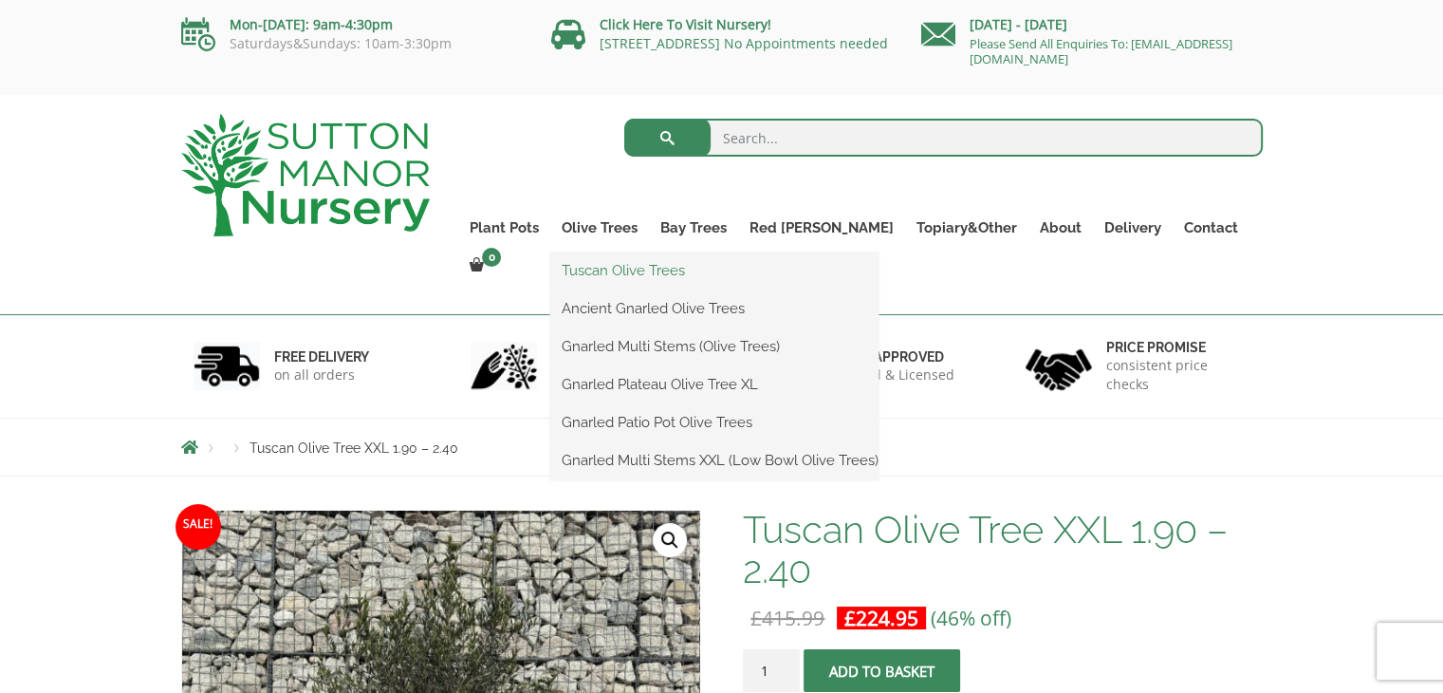
click at [631, 273] on link "Tuscan Olive Trees" at bounding box center [714, 270] width 328 height 28
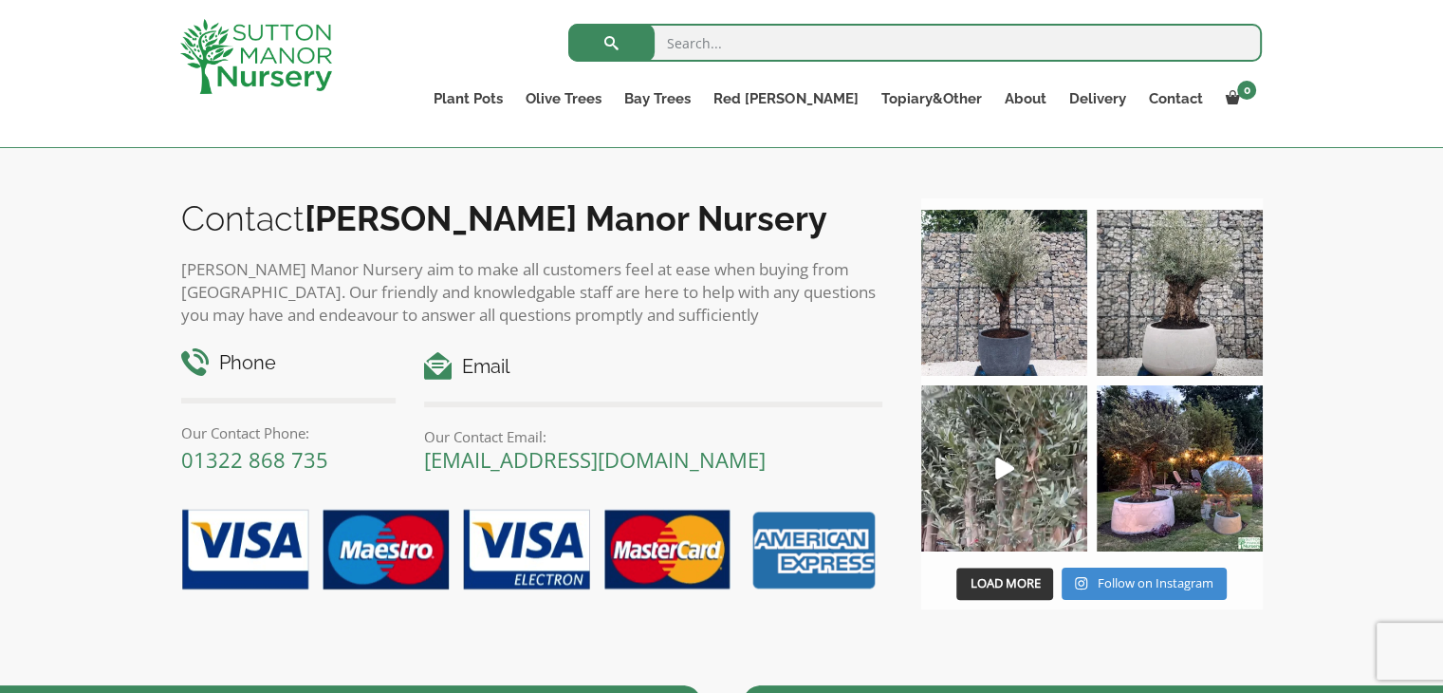
scroll to position [1395, 0]
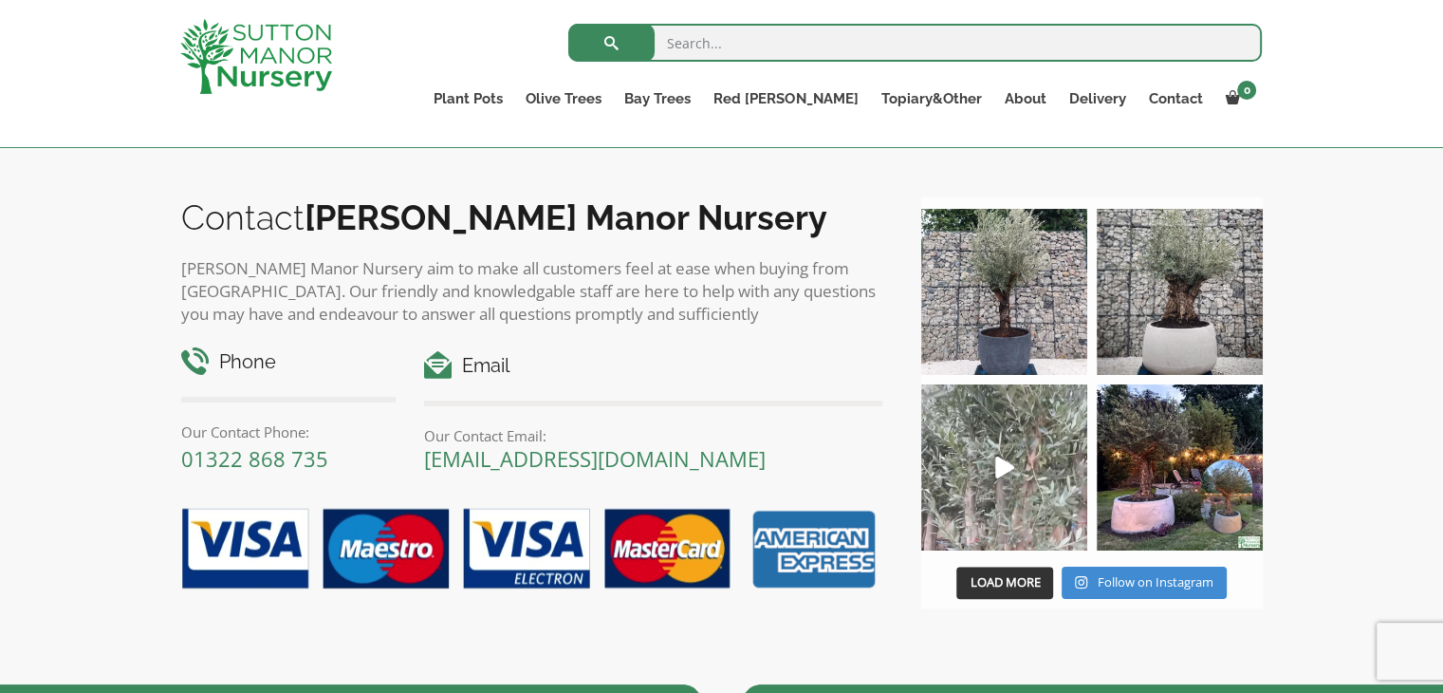
click at [1002, 463] on icon "Play" at bounding box center [1004, 467] width 19 height 22
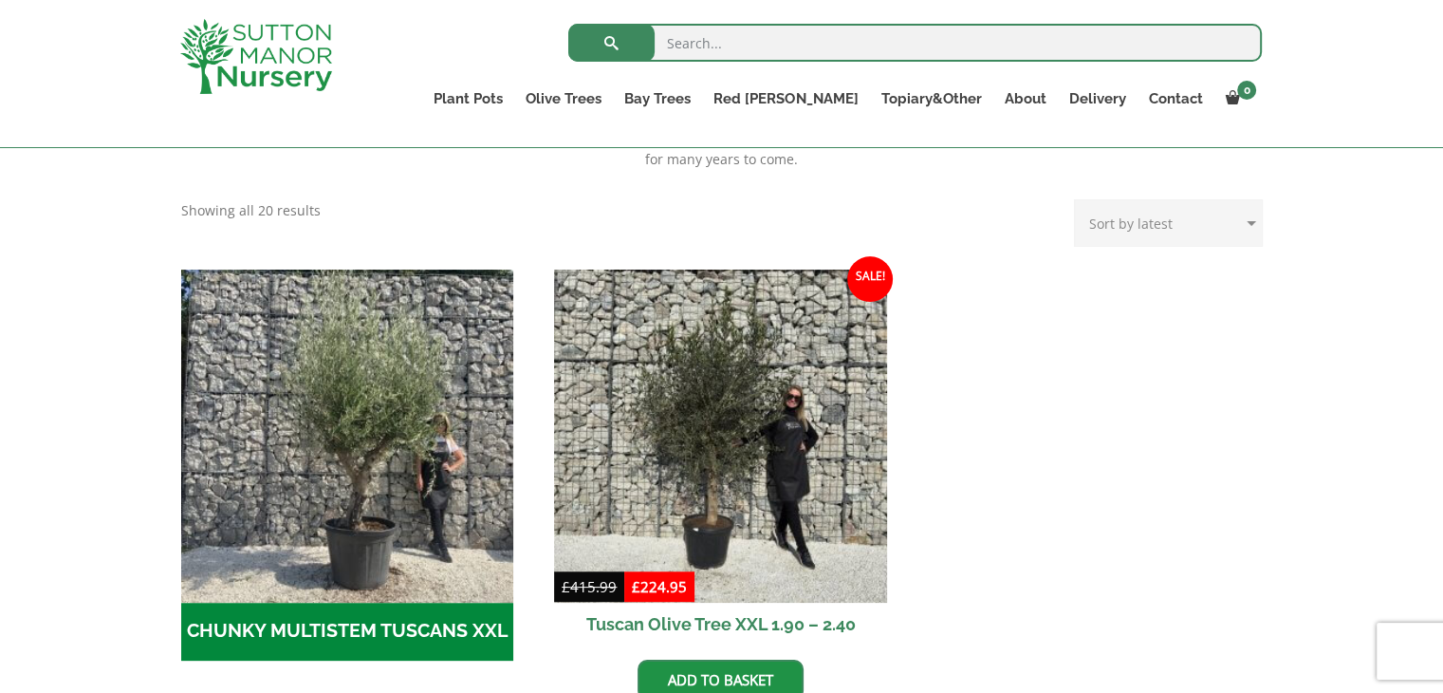
scroll to position [455, 0]
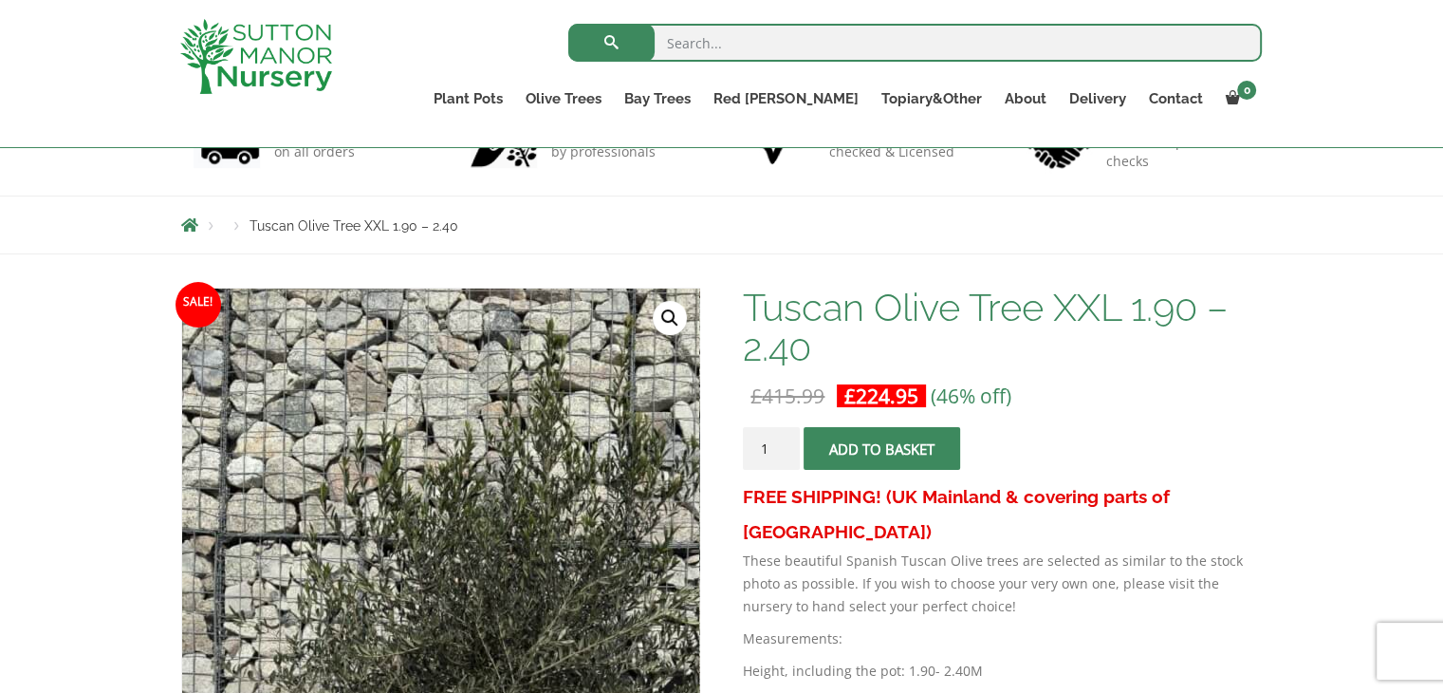
scroll to position [159, 0]
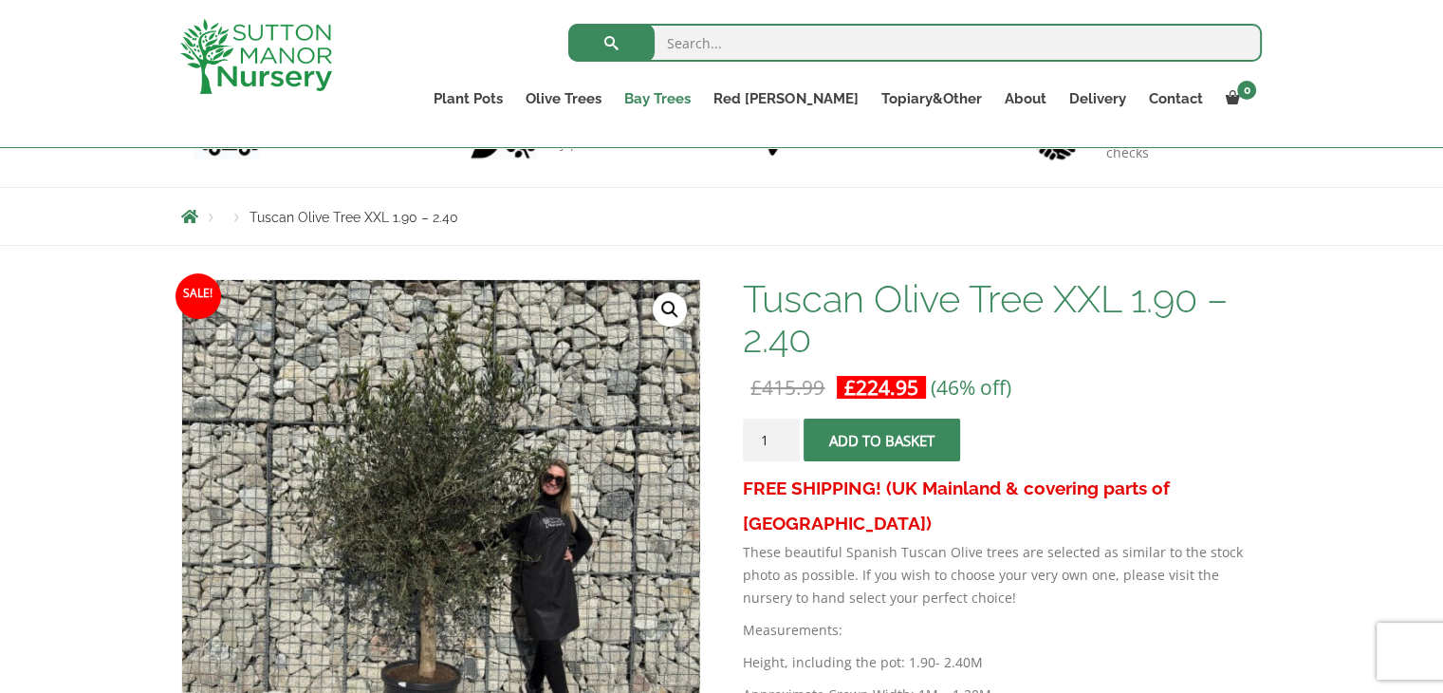
click at [702, 100] on link "Bay Trees" at bounding box center [657, 98] width 89 height 27
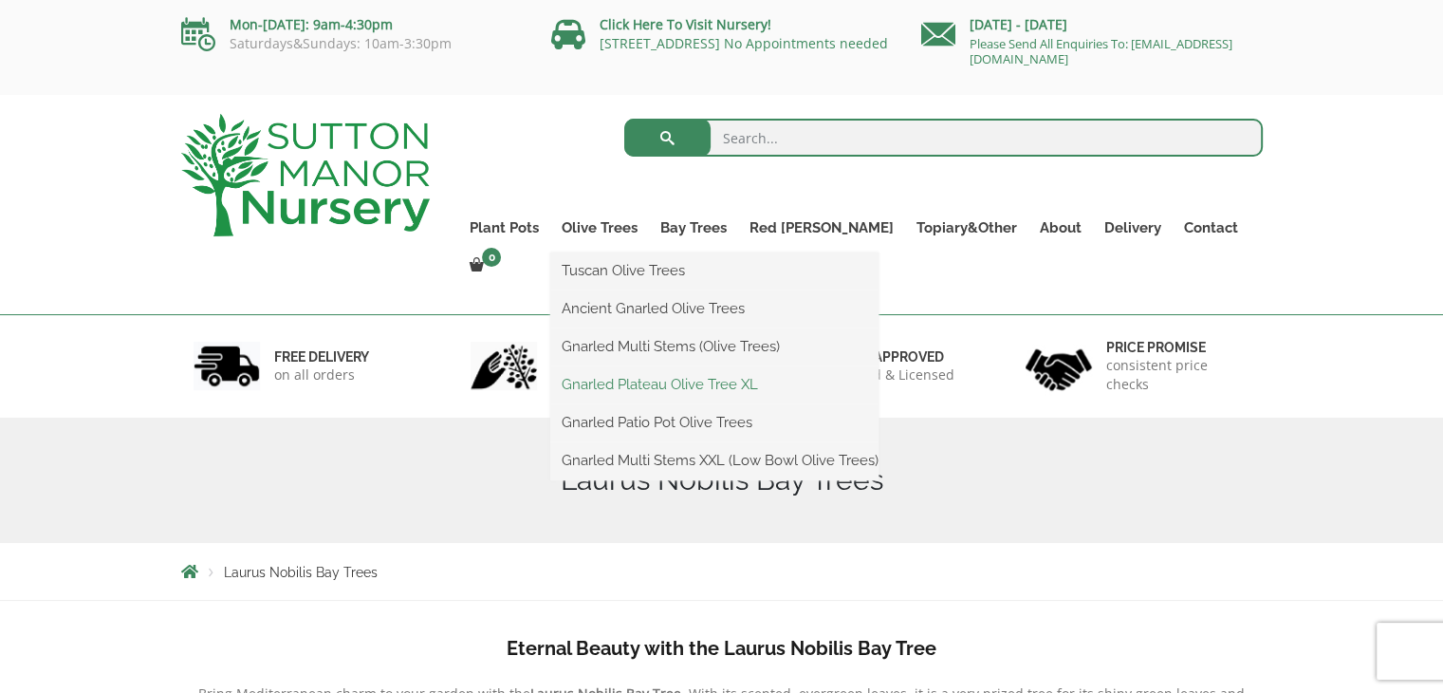
click at [618, 384] on link "Gnarled Plateau Olive Tree XL" at bounding box center [714, 384] width 328 height 28
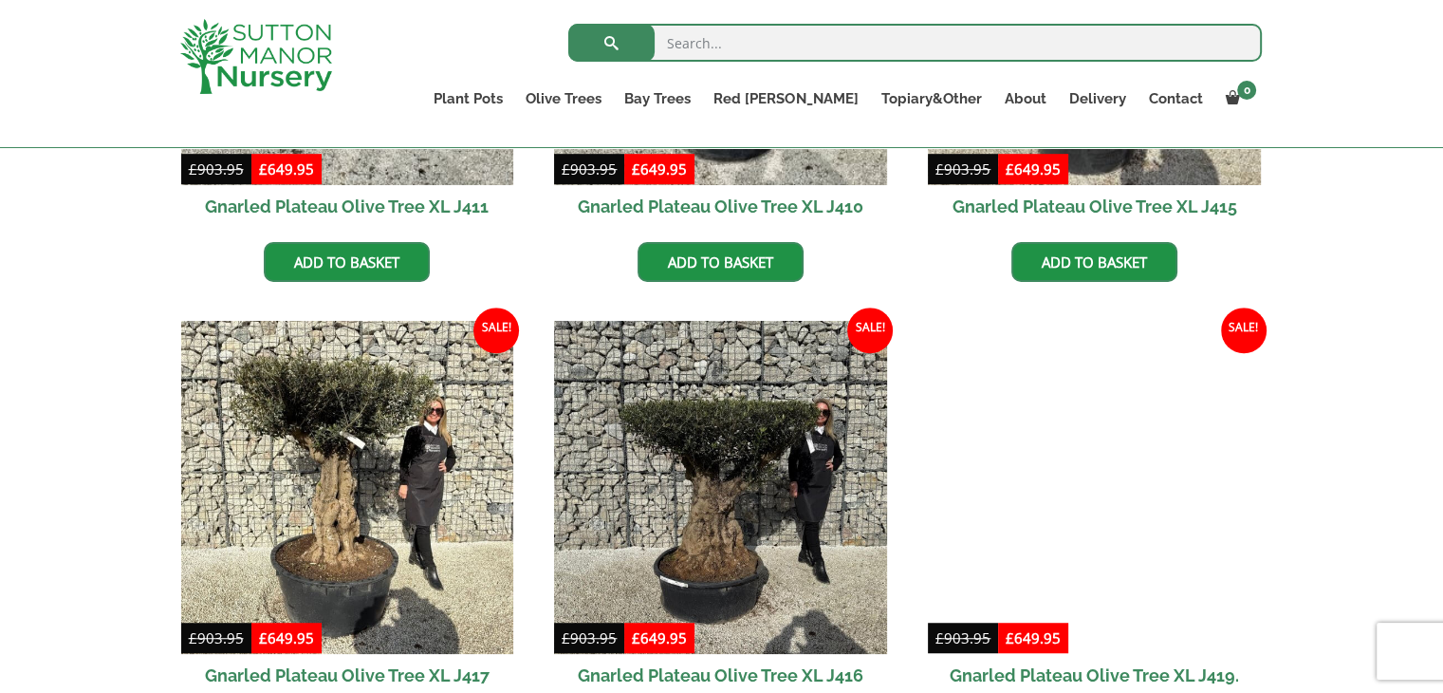
scroll to position [1121, 0]
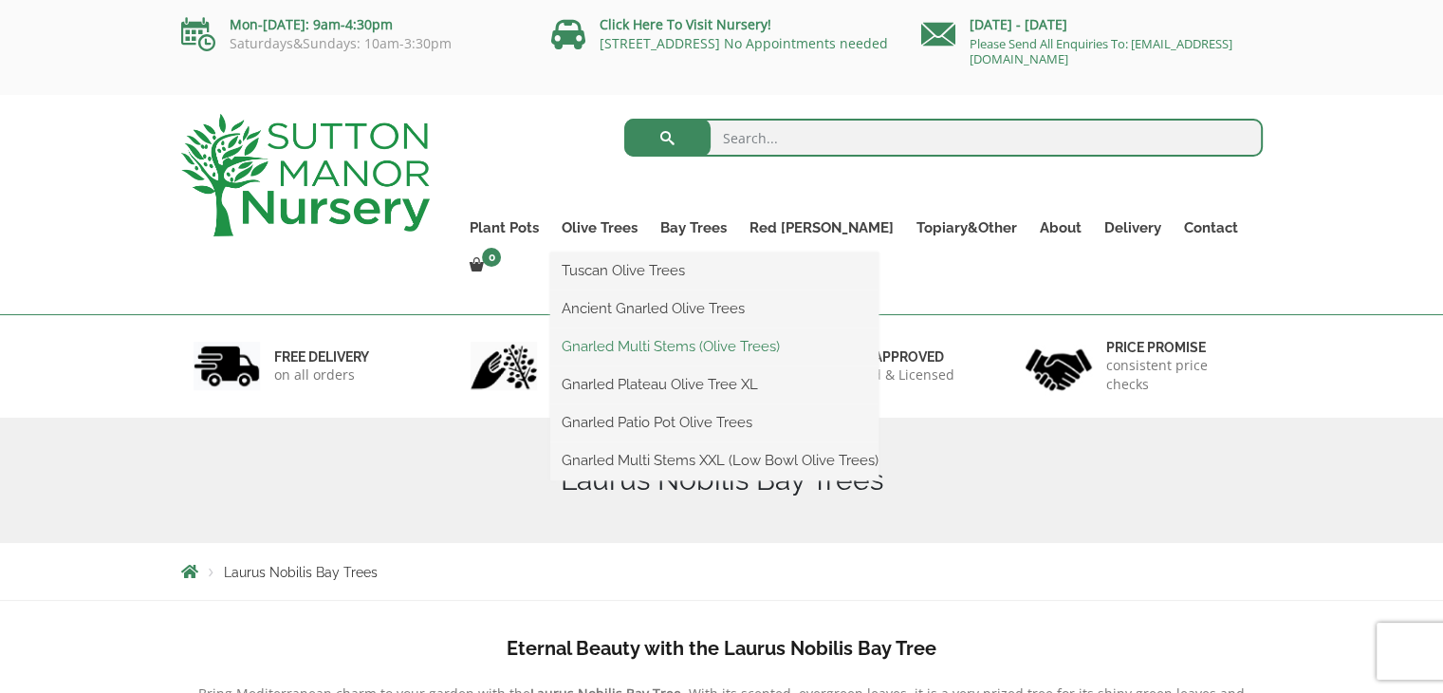
click at [658, 346] on link "Gnarled Multi Stems (Olive Trees)" at bounding box center [714, 346] width 328 height 28
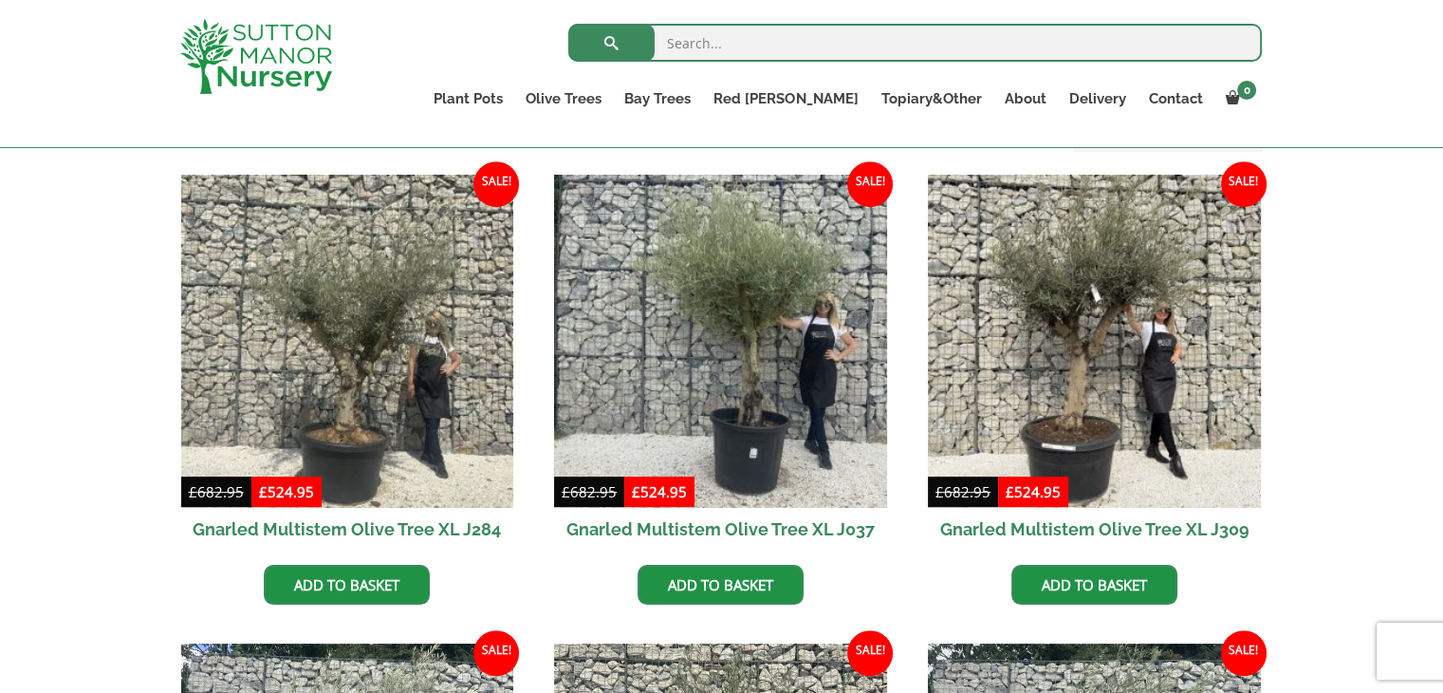
scroll to position [801, 0]
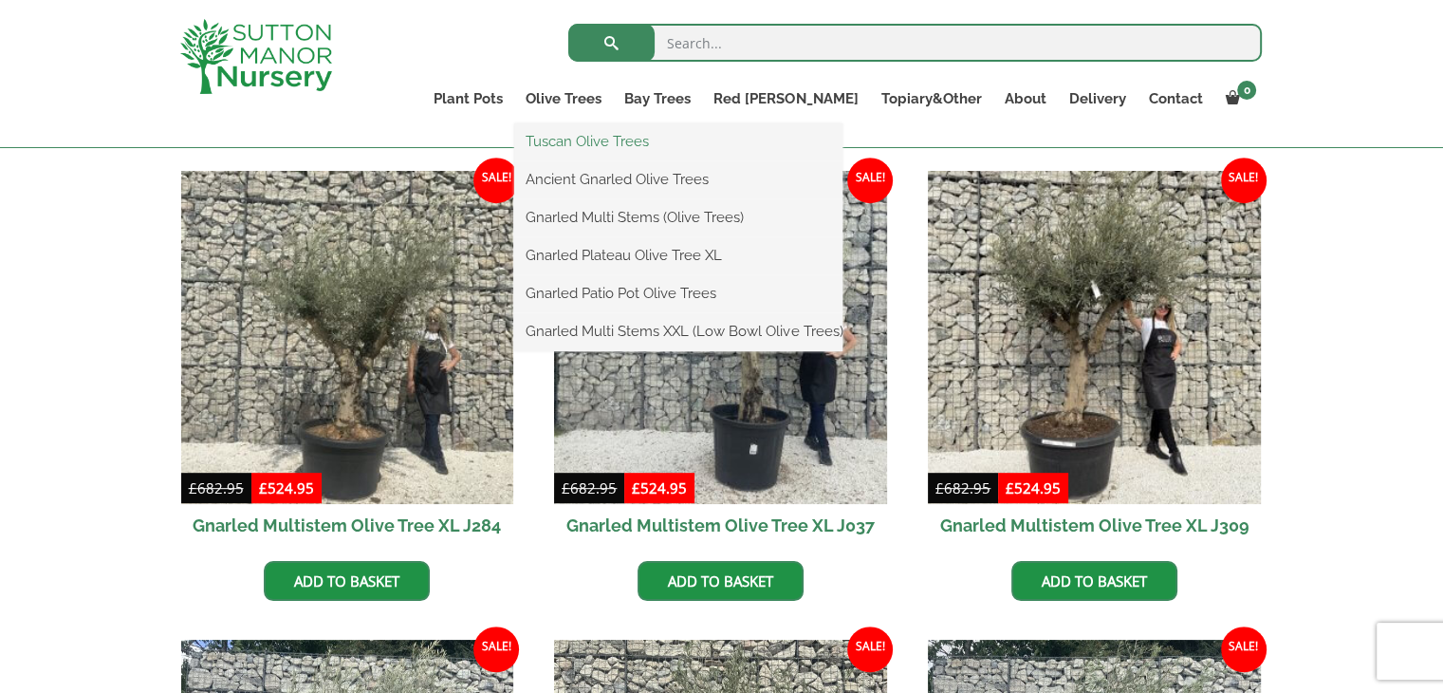
click at [637, 143] on link "Tuscan Olive Trees" at bounding box center [678, 141] width 328 height 28
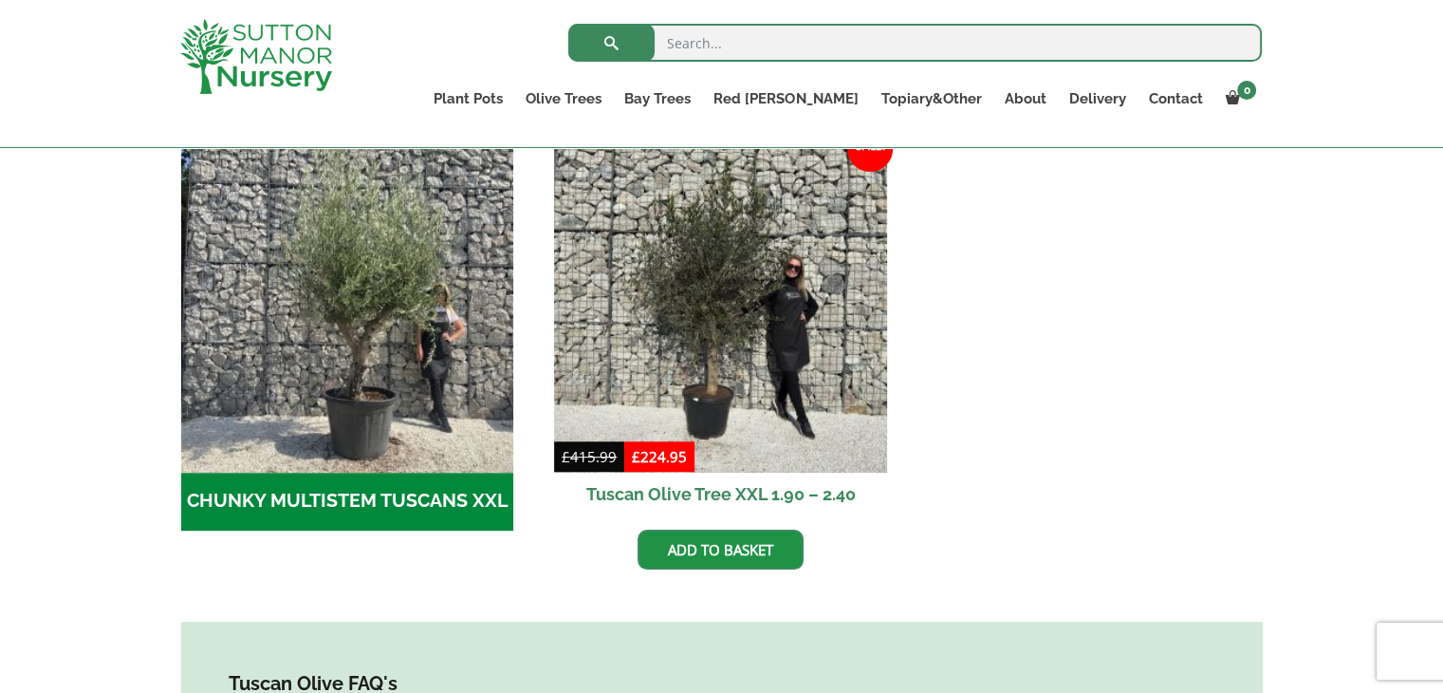
scroll to position [589, 0]
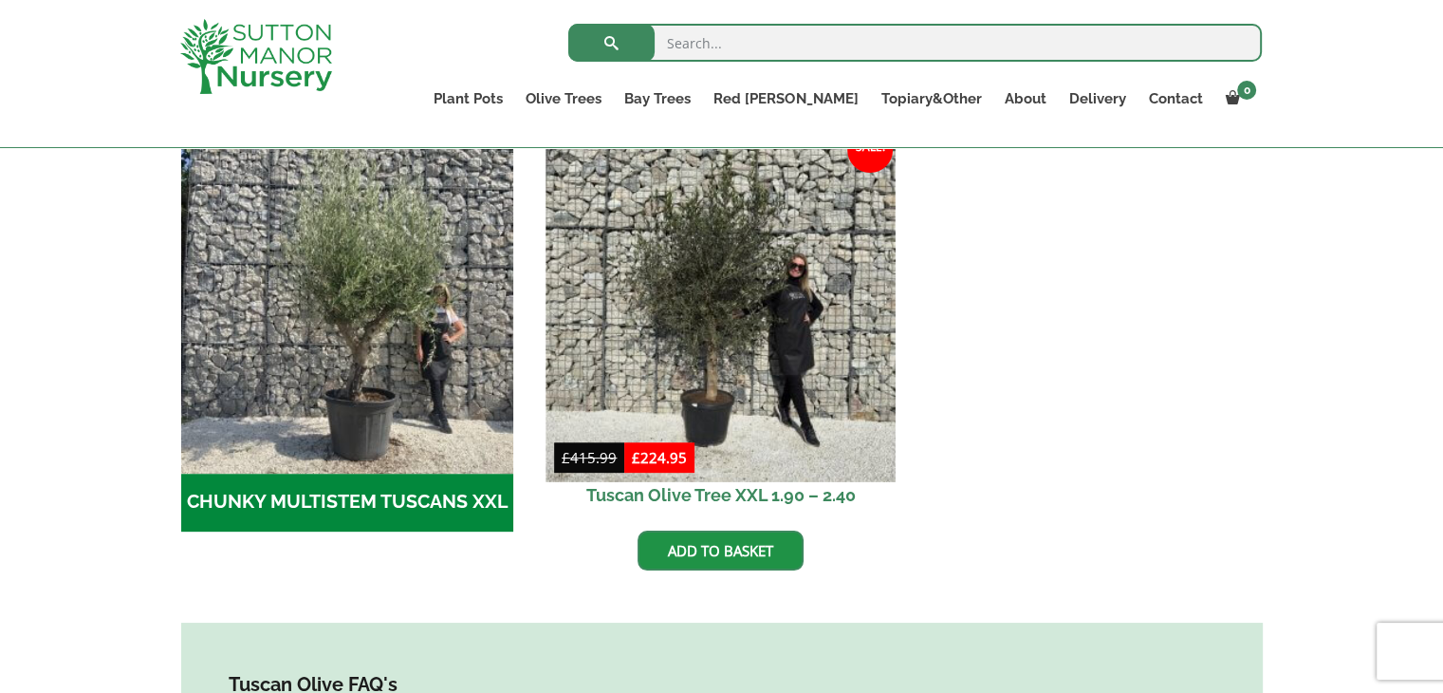
click at [704, 376] on img at bounding box center [720, 306] width 349 height 349
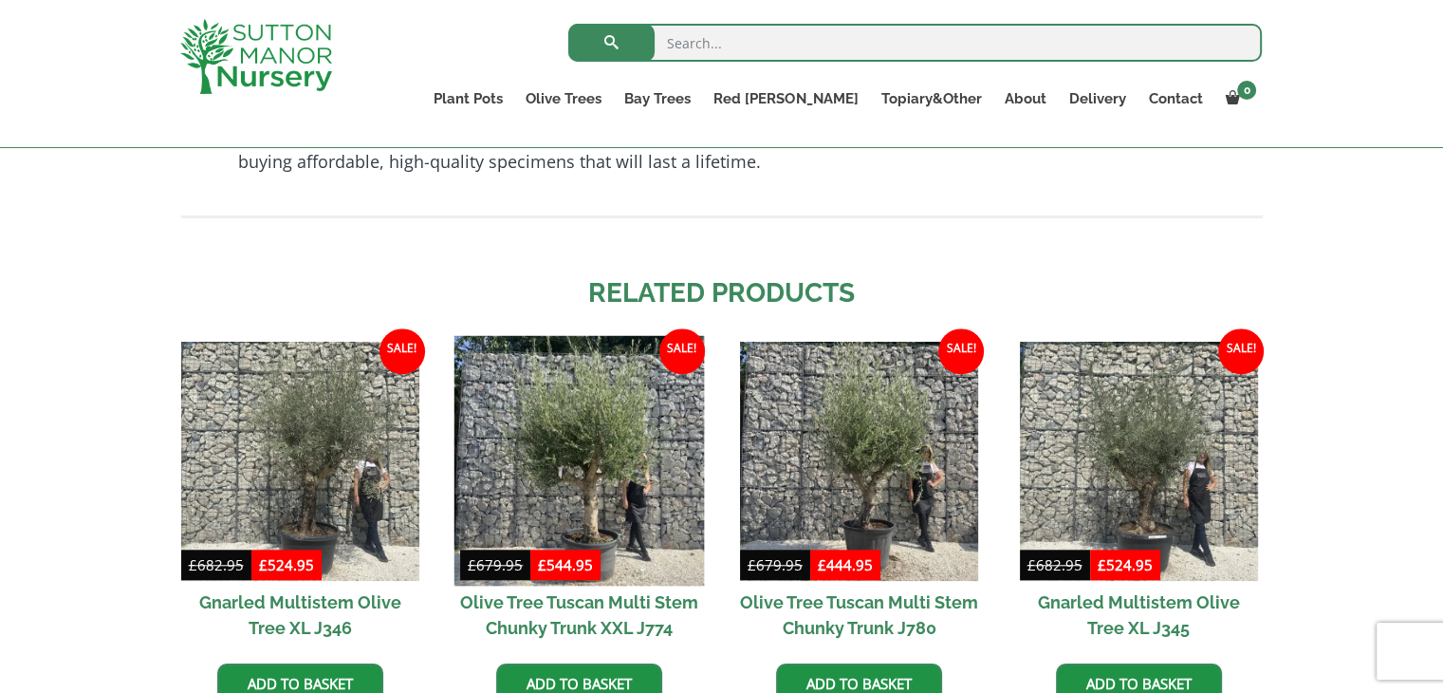
scroll to position [1598, 0]
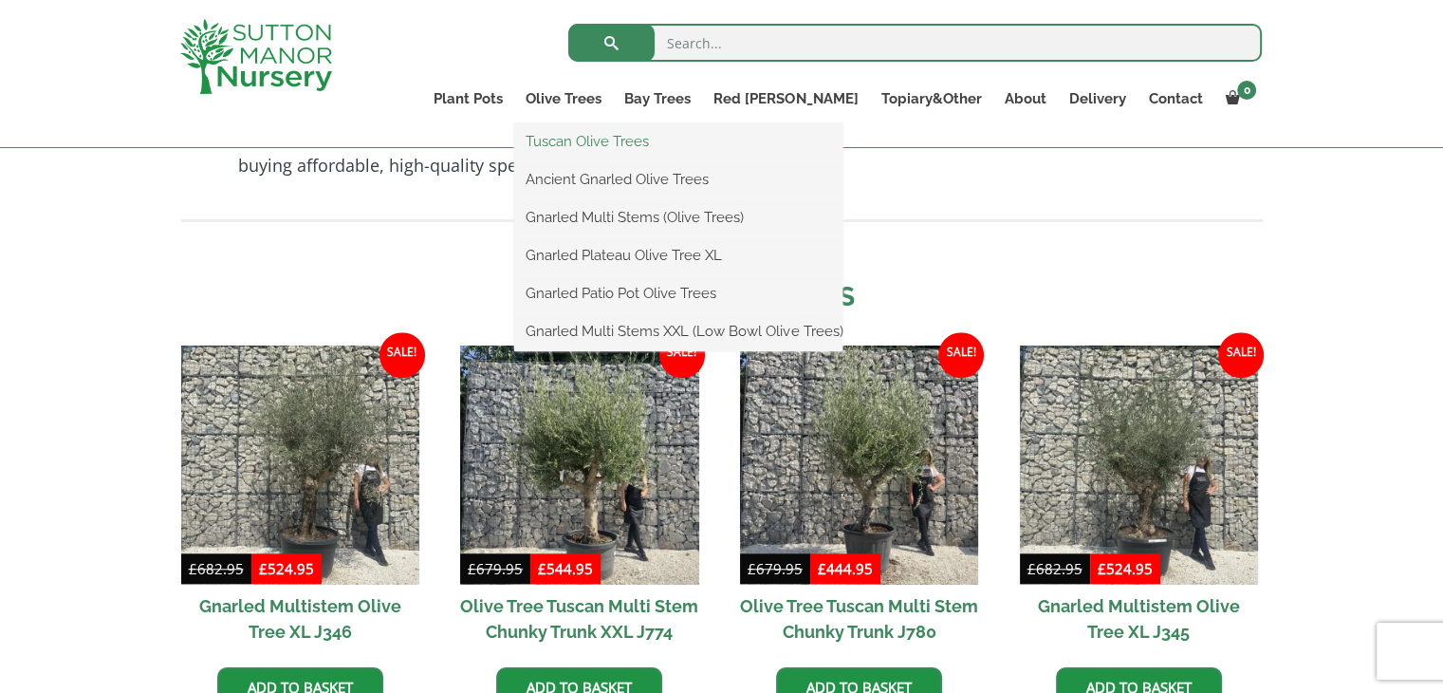
click at [642, 142] on link "Tuscan Olive Trees" at bounding box center [678, 141] width 328 height 28
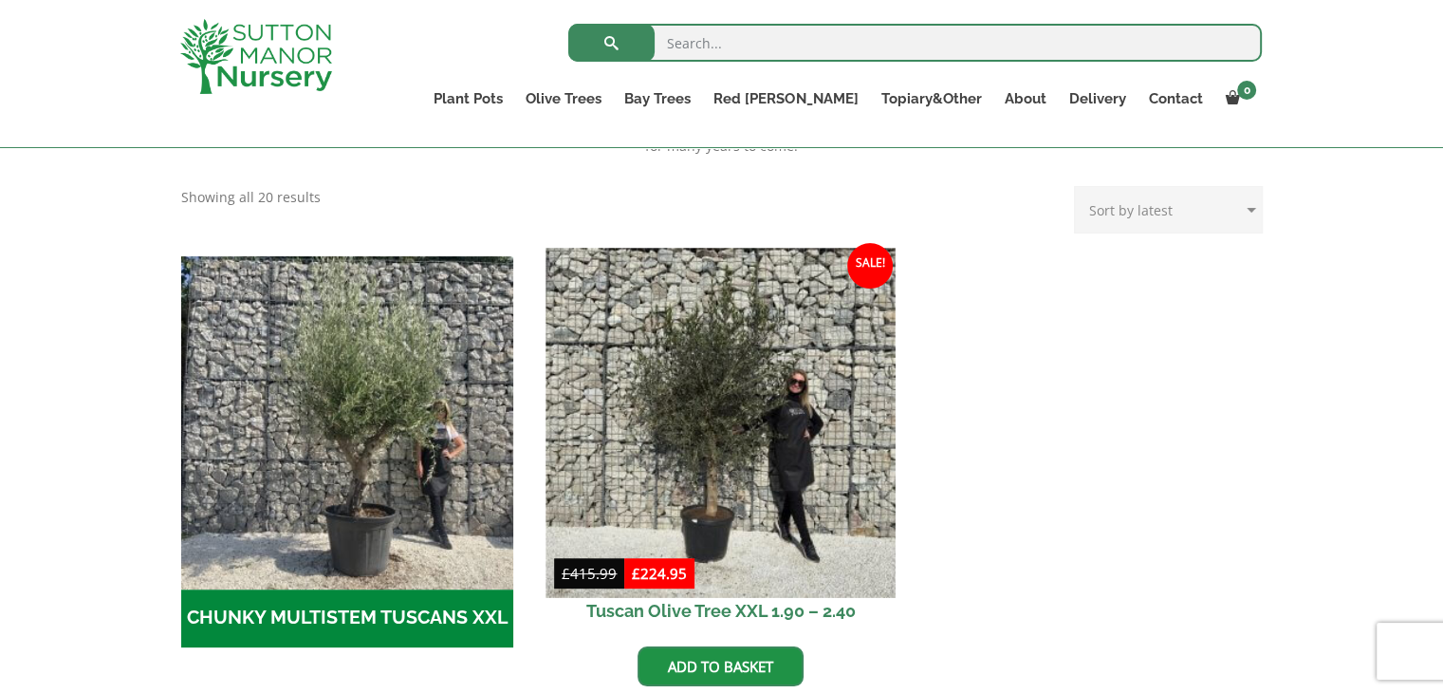
scroll to position [446, 0]
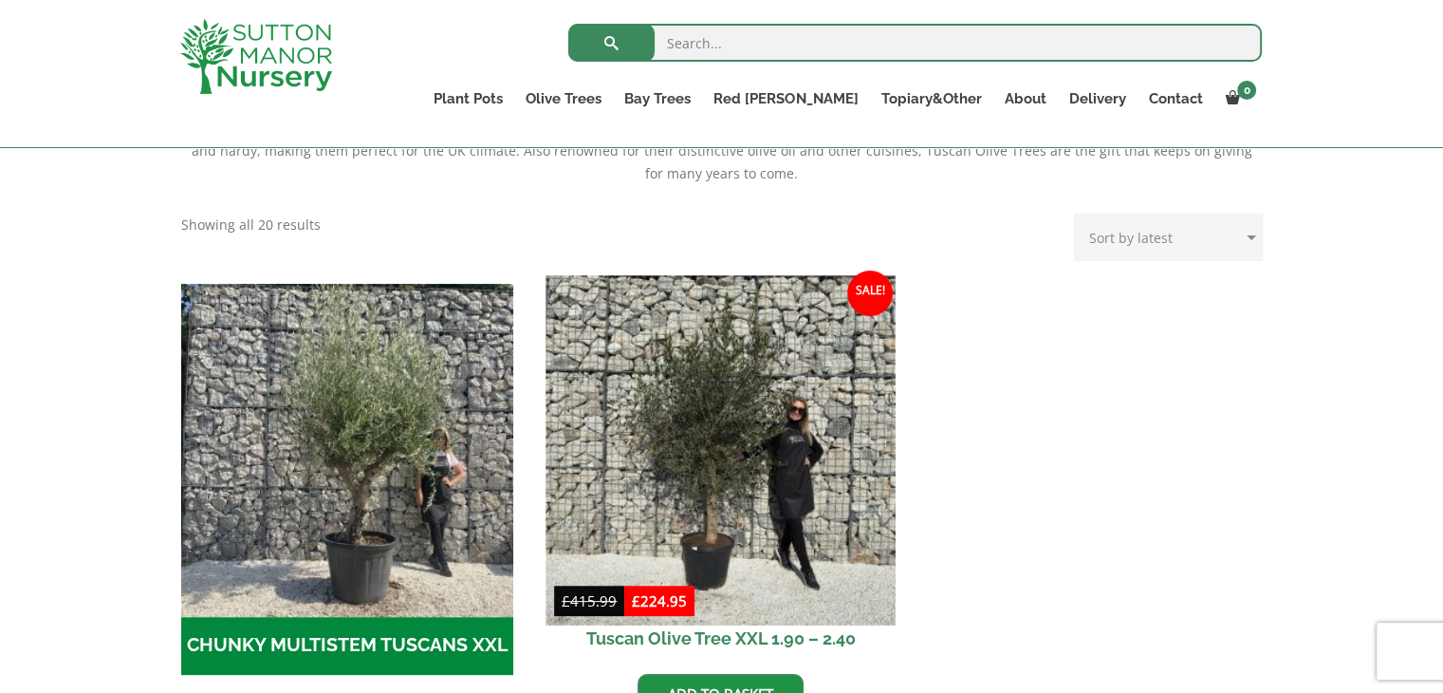
click at [733, 420] on img at bounding box center [720, 449] width 349 height 349
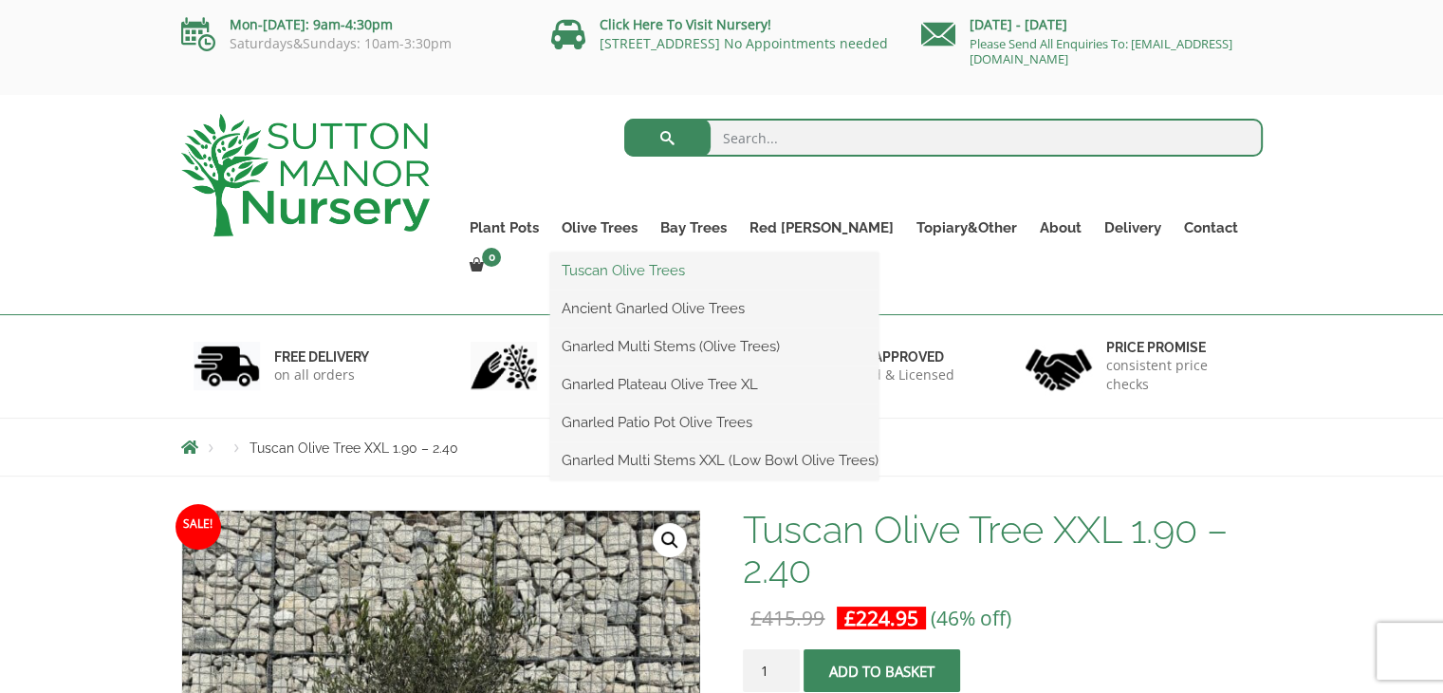
click at [651, 268] on link "Tuscan Olive Trees" at bounding box center [714, 270] width 328 height 28
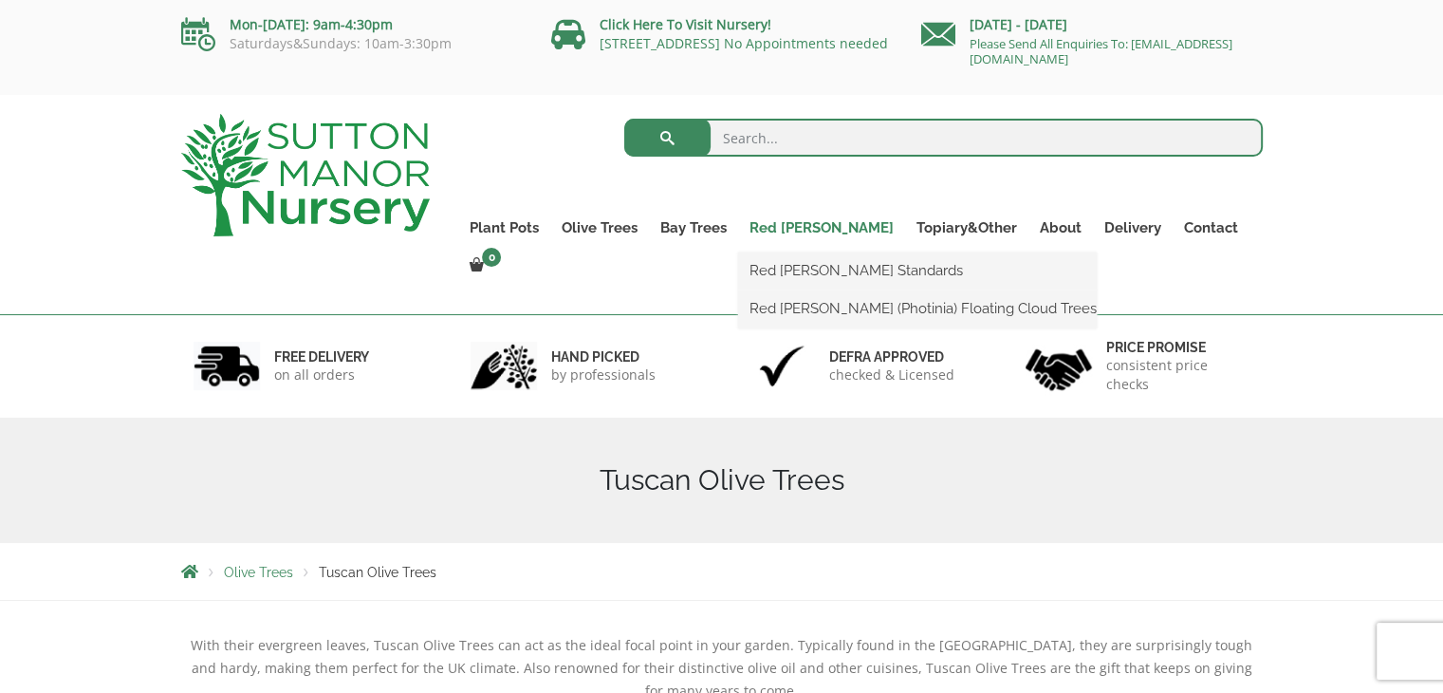
click at [817, 225] on link "Red [PERSON_NAME]" at bounding box center [821, 227] width 167 height 27
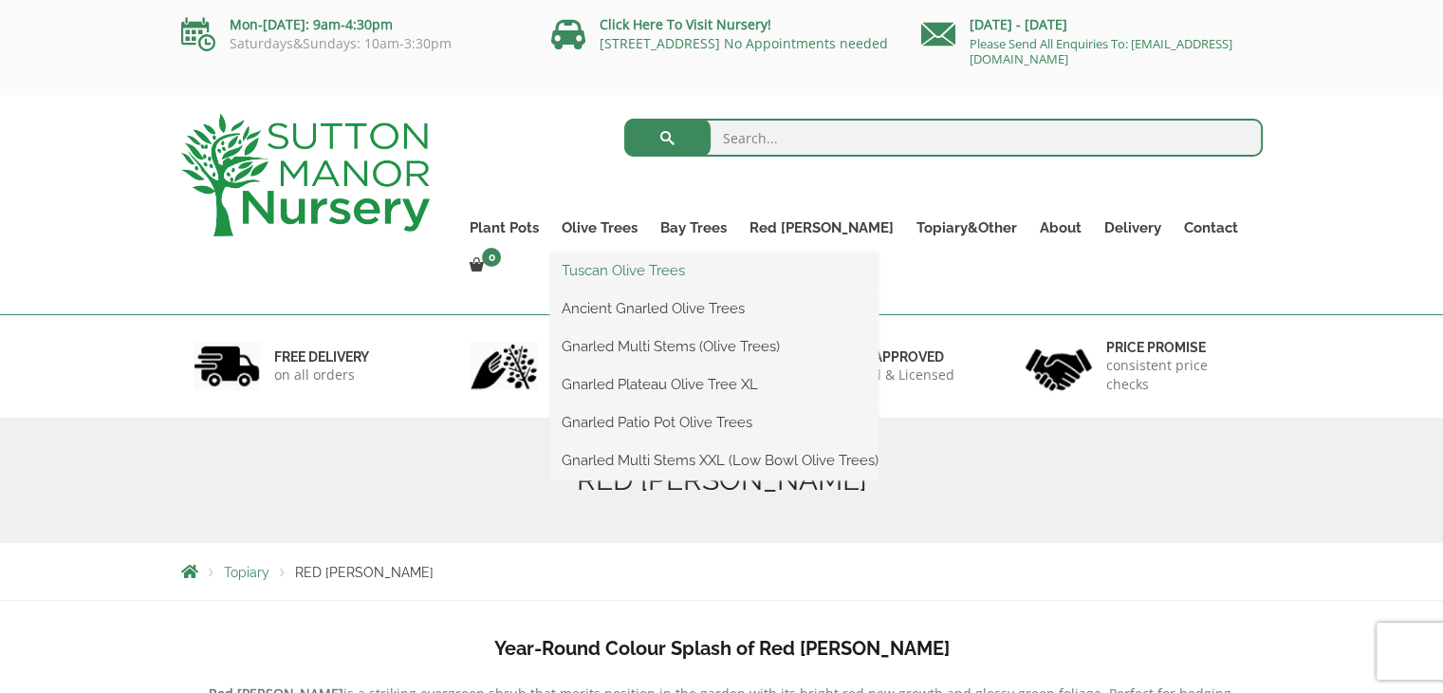
click at [620, 271] on link "Tuscan Olive Trees" at bounding box center [714, 270] width 328 height 28
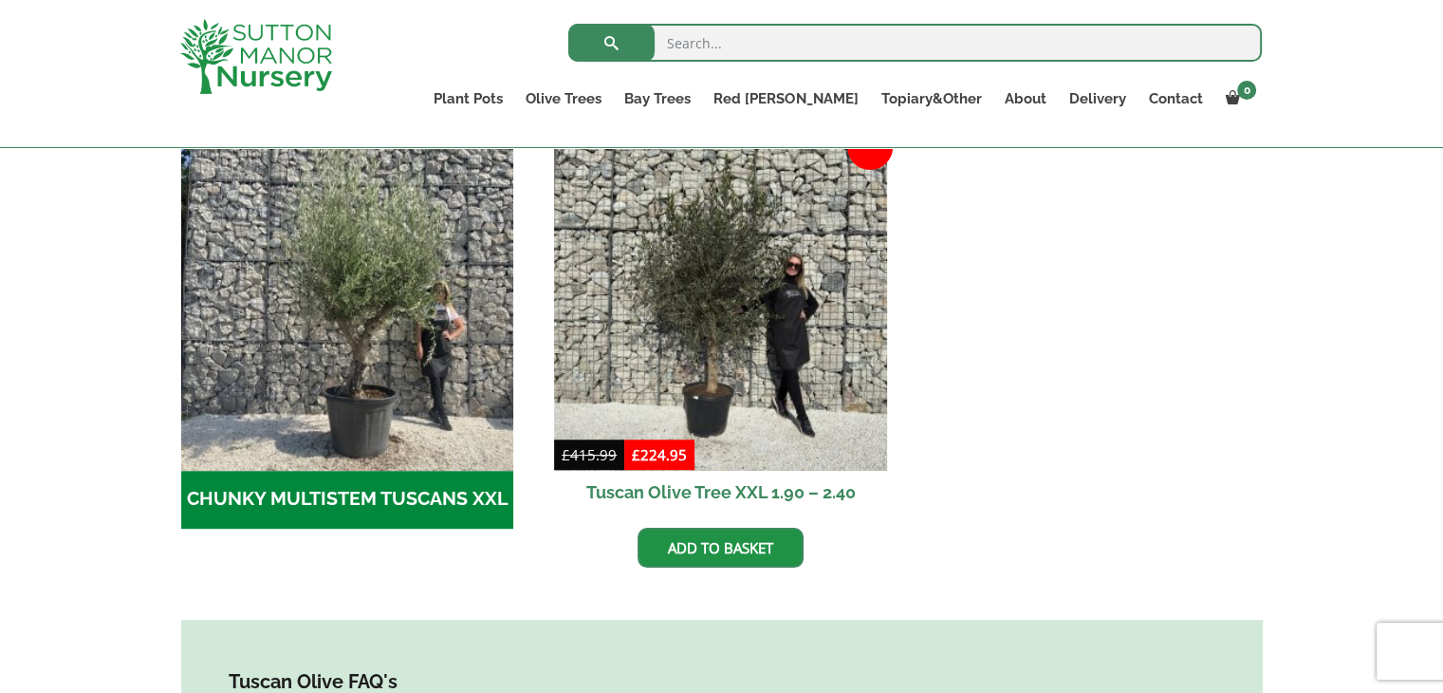
scroll to position [592, 0]
